Goal: Find specific page/section: Find specific page/section

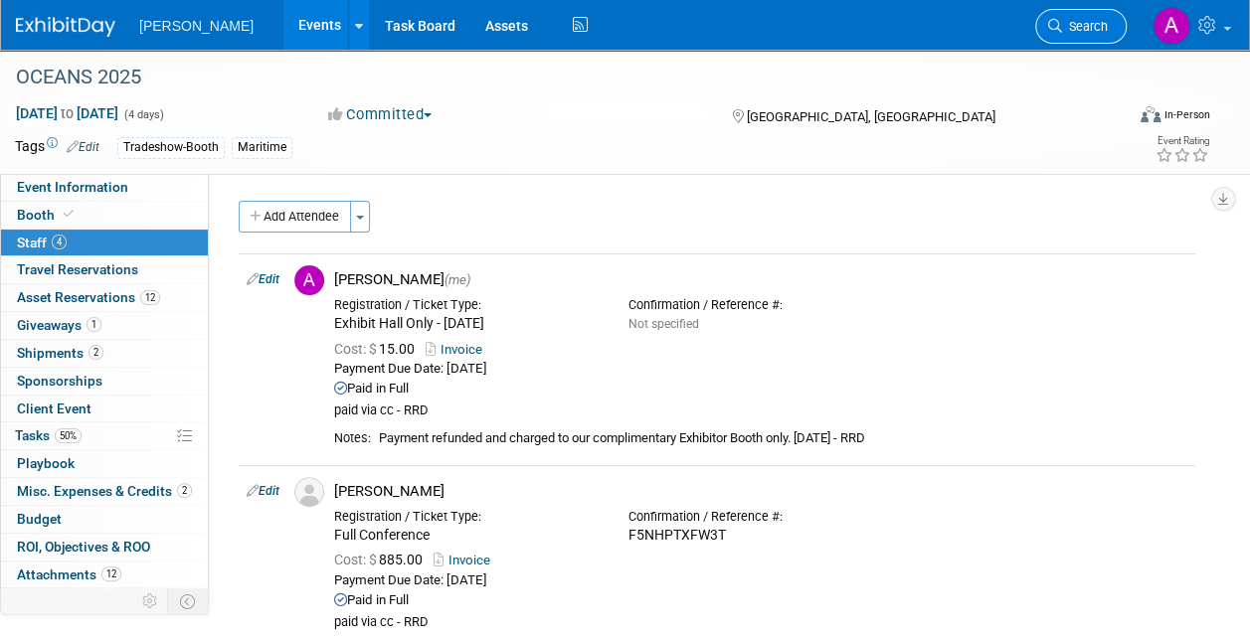
click at [1082, 27] on span "Search" at bounding box center [1085, 26] width 46 height 15
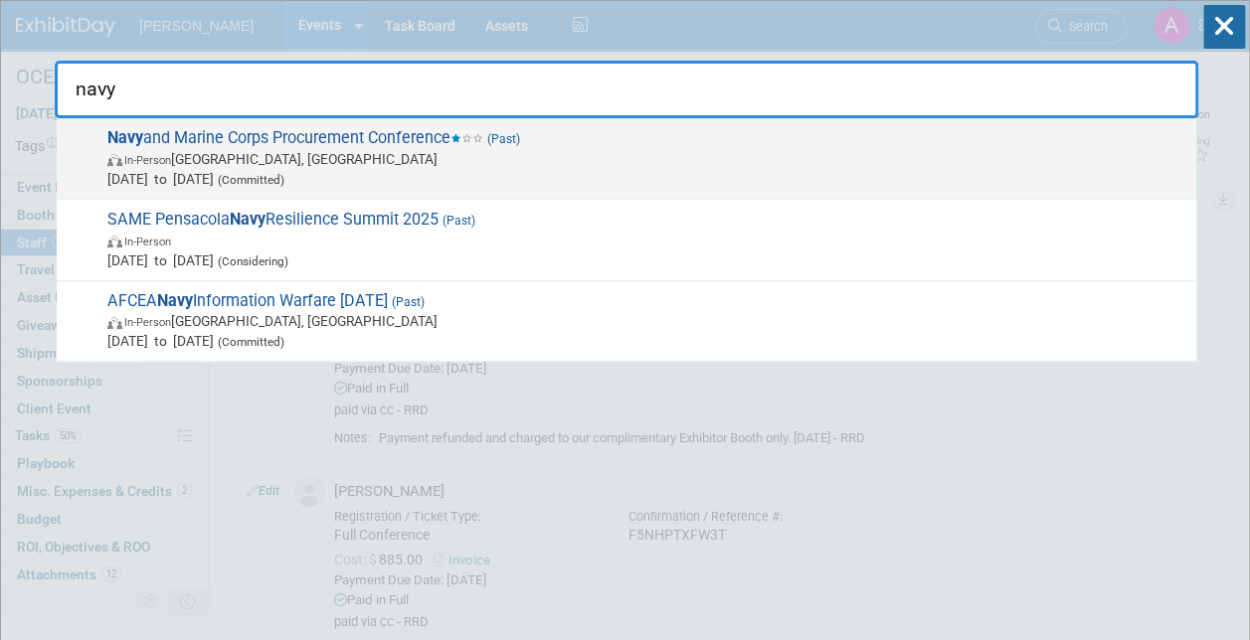
type input "navy"
click at [245, 139] on span "Navy and Marine Corps Procurement Conference (Past) In-Person [GEOGRAPHIC_DATA]…" at bounding box center [643, 158] width 1085 height 61
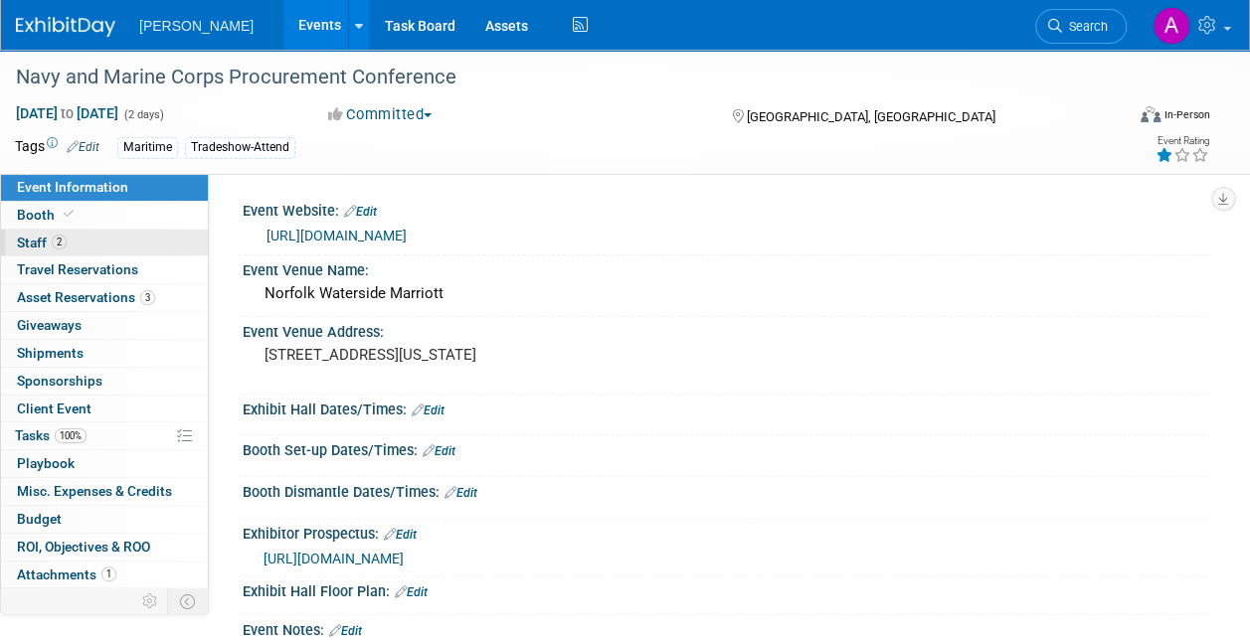
click at [42, 235] on span "Staff 2" at bounding box center [42, 243] width 50 height 16
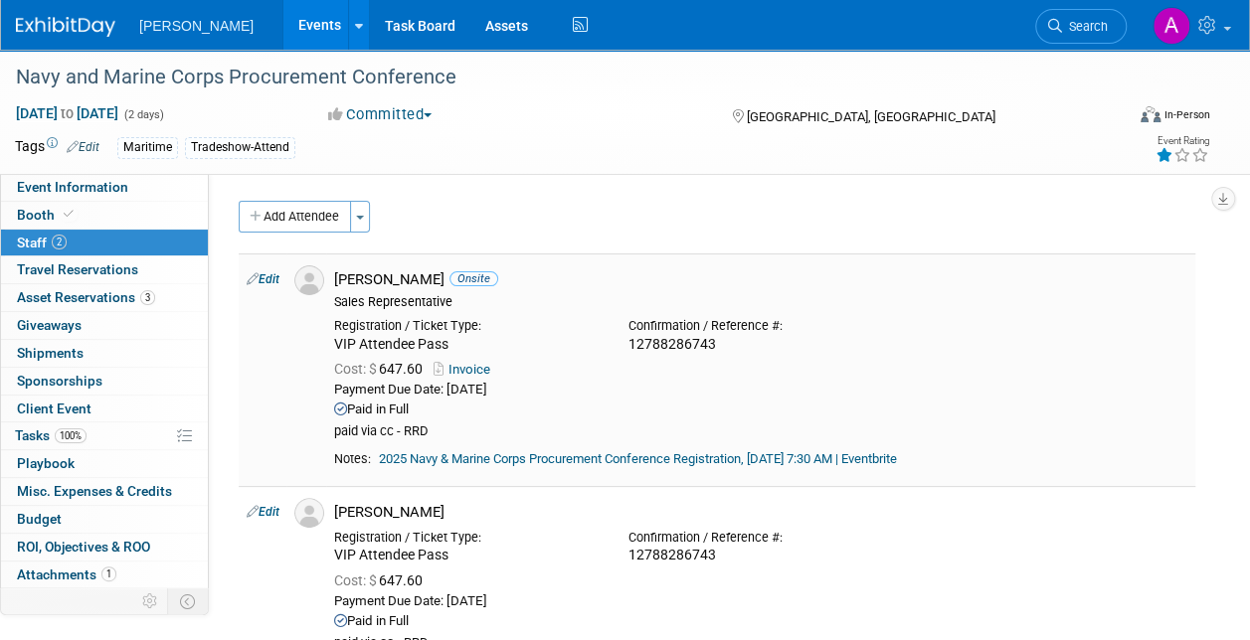
scroll to position [199, 0]
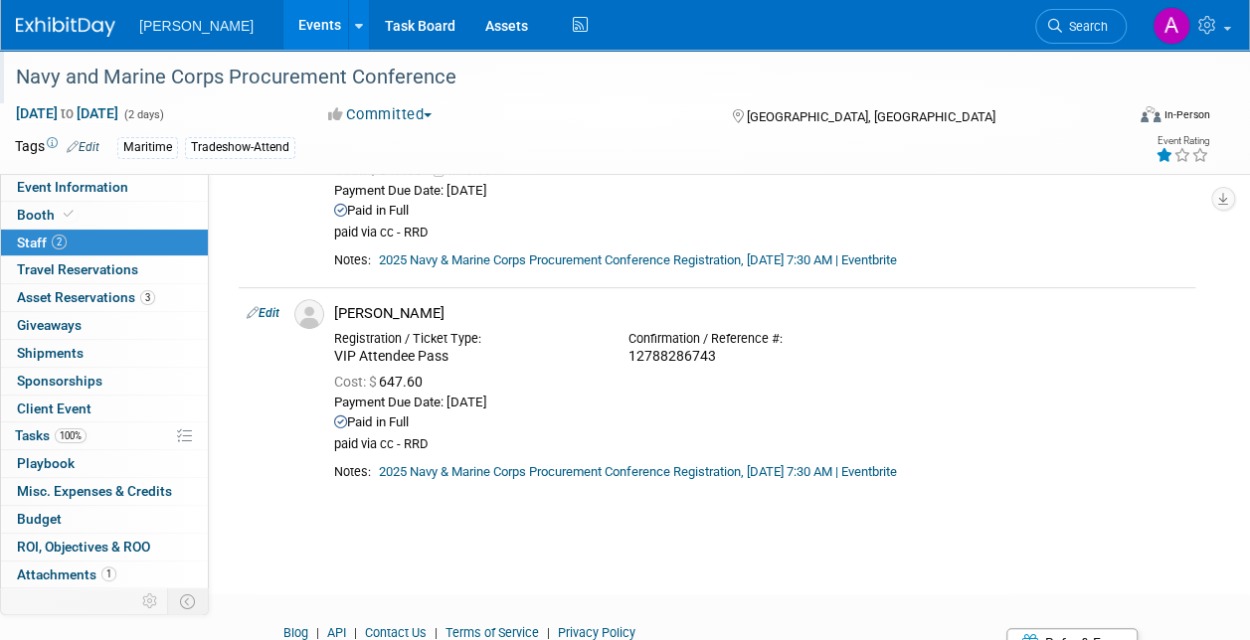
drag, startPoint x: 67, startPoint y: 79, endPoint x: 449, endPoint y: 84, distance: 382.8
click at [449, 84] on div "Navy and Marine Corps Procurement Conference" at bounding box center [558, 78] width 1099 height 36
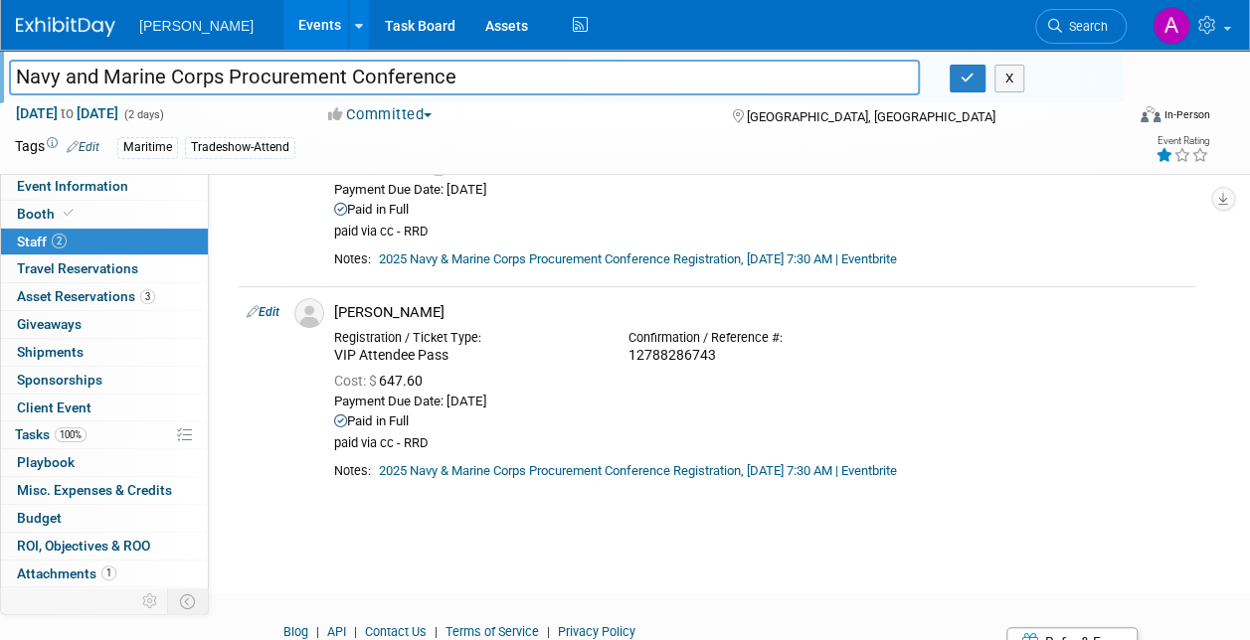
drag, startPoint x: 448, startPoint y: 76, endPoint x: 100, endPoint y: 72, distance: 348.0
click at [100, 72] on input "Navy and Marine Corps Procurement Conference" at bounding box center [464, 77] width 911 height 35
click at [967, 79] on icon "button" at bounding box center [967, 78] width 14 height 13
